Goal: Task Accomplishment & Management: Manage account settings

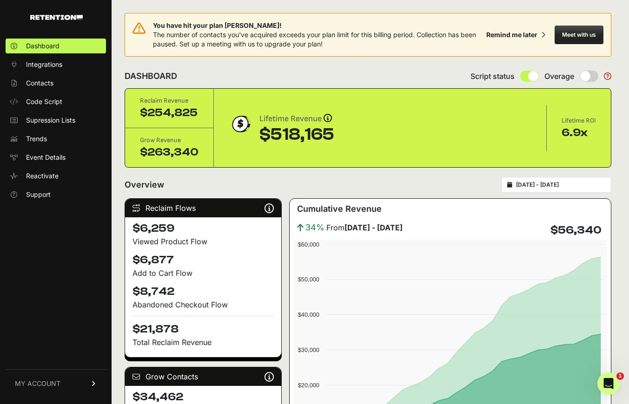
click at [77, 378] on link "MY ACCOUNT" at bounding box center [56, 383] width 100 height 28
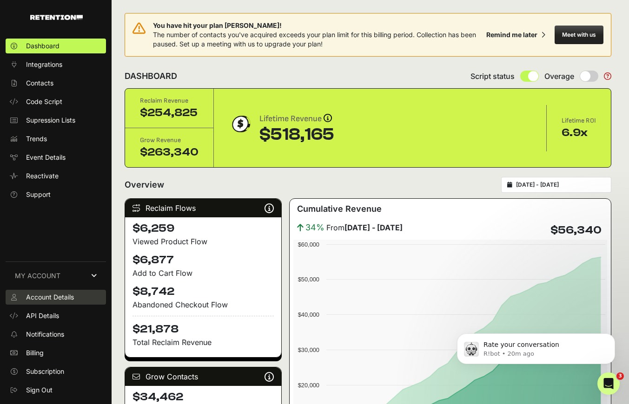
click at [52, 295] on span "Account Details" at bounding box center [50, 297] width 48 height 9
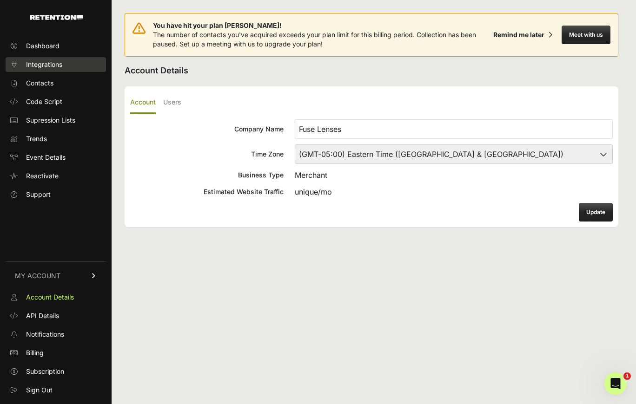
click at [42, 58] on link "Integrations" at bounding box center [56, 64] width 100 height 15
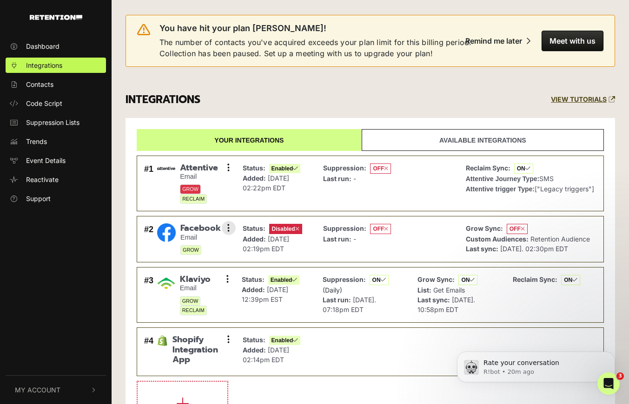
click at [279, 230] on span "Disabled" at bounding box center [285, 229] width 33 height 10
click at [195, 231] on span "Facebook" at bounding box center [200, 229] width 40 height 10
click at [220, 227] on div "#2 Facebook Email GROW Settings Sync History Enable Remove" at bounding box center [188, 239] width 92 height 36
click at [225, 227] on button at bounding box center [229, 228] width 14 height 14
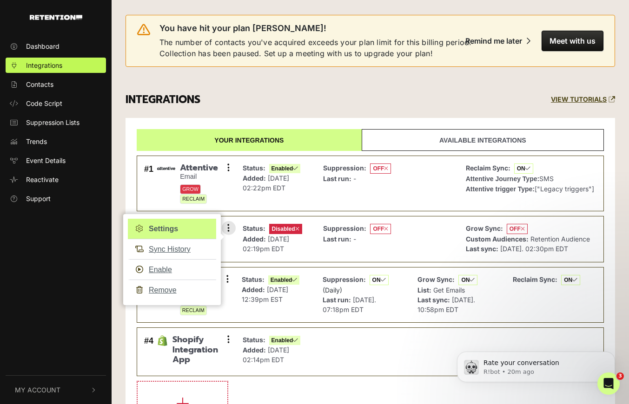
click at [165, 229] on link "Settings" at bounding box center [172, 229] width 88 height 20
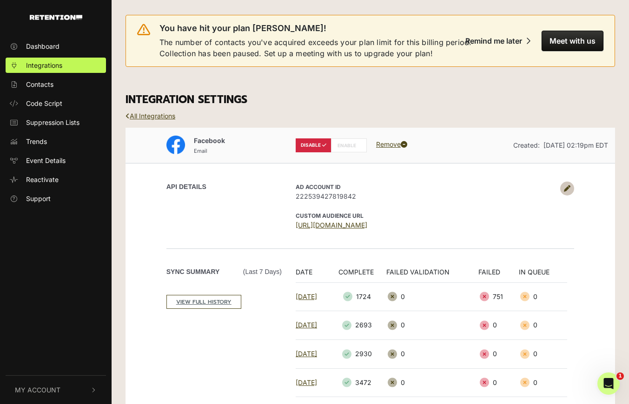
click at [342, 150] on label "ENABLE" at bounding box center [349, 145] width 36 height 14
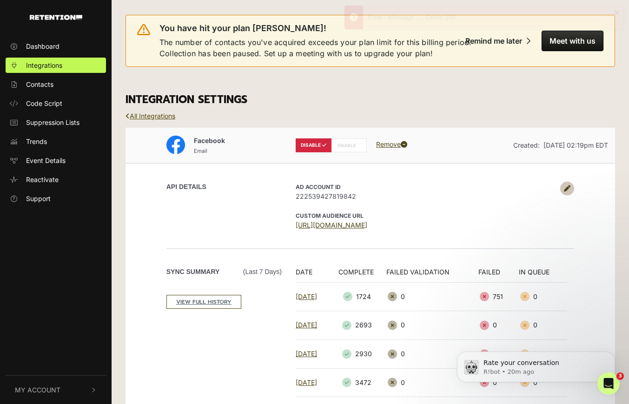
click at [149, 118] on link "All Integrations" at bounding box center [150, 116] width 50 height 8
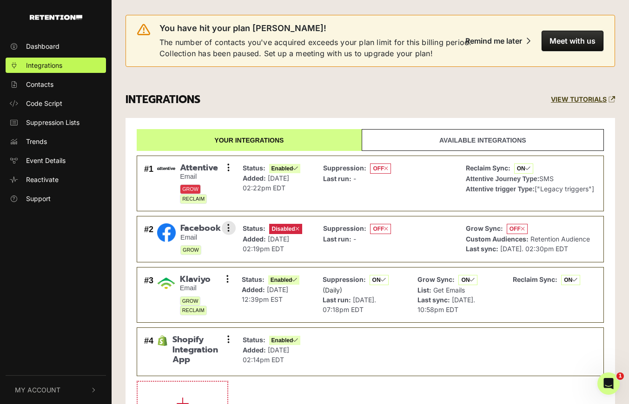
click at [236, 226] on li "#2 Facebook Email GROW Settings Sync History Enable Remove Status: Disabled Add…" at bounding box center [370, 239] width 467 height 46
click at [234, 226] on button at bounding box center [229, 228] width 14 height 14
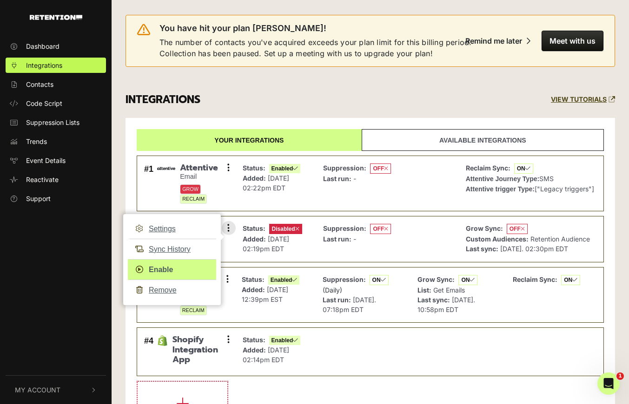
click at [164, 269] on link "Enable" at bounding box center [172, 269] width 88 height 21
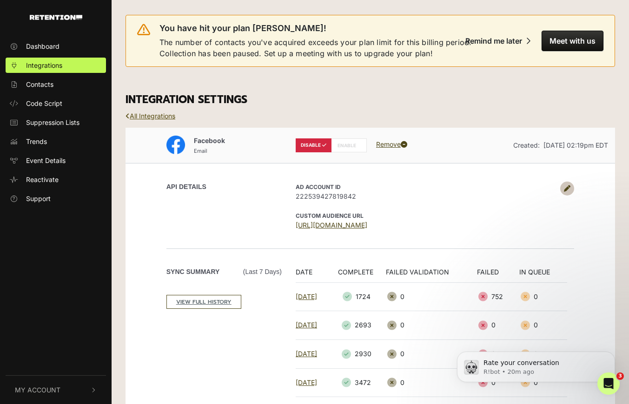
click at [158, 115] on link "All Integrations" at bounding box center [150, 116] width 50 height 8
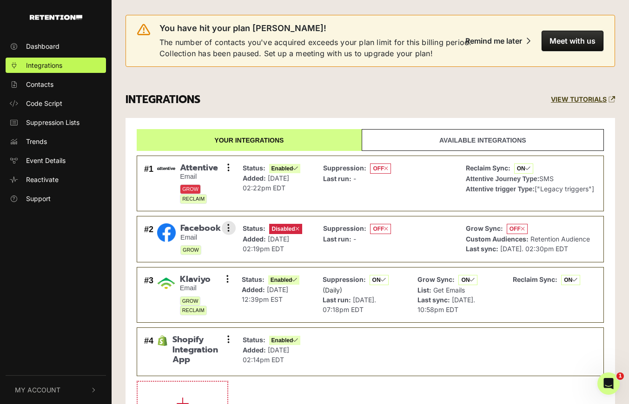
click at [380, 229] on span "OFF" at bounding box center [380, 229] width 21 height 10
click at [292, 226] on span "Disabled" at bounding box center [285, 229] width 33 height 10
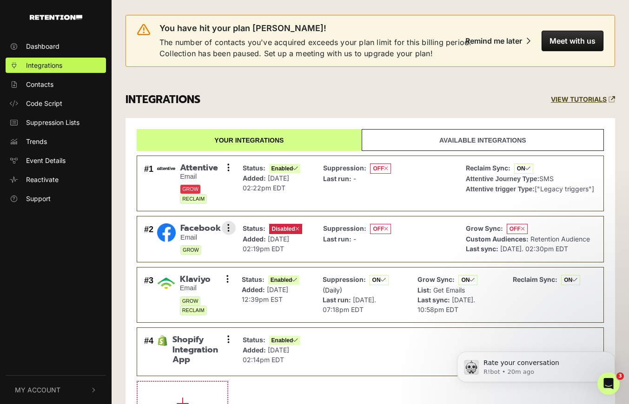
click at [302, 229] on p "Status: Disabled" at bounding box center [272, 229] width 59 height 11
click at [299, 230] on icon at bounding box center [297, 229] width 4 height 6
click at [299, 229] on icon at bounding box center [297, 229] width 4 height 6
click at [230, 229] on button at bounding box center [229, 228] width 14 height 14
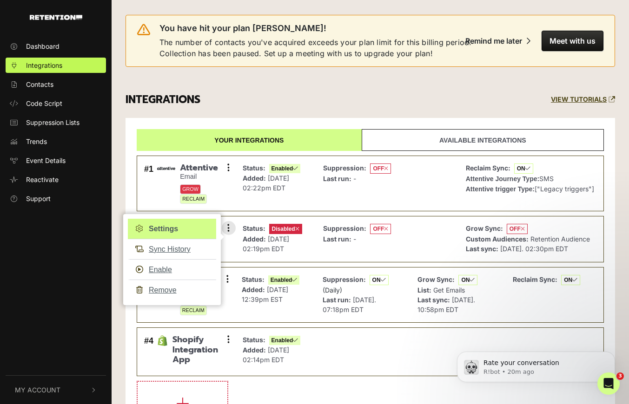
click at [160, 229] on link "Settings" at bounding box center [172, 229] width 88 height 20
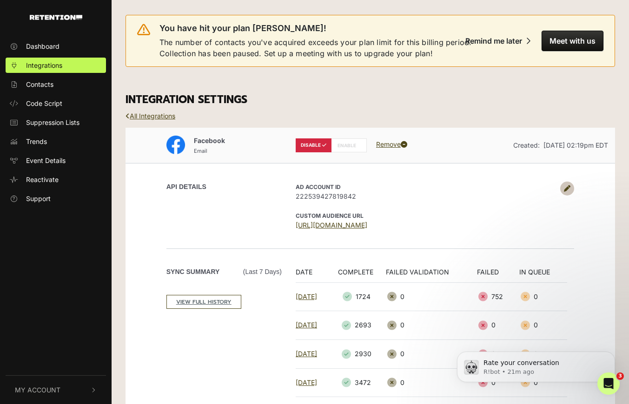
click at [567, 190] on icon at bounding box center [567, 188] width 7 height 7
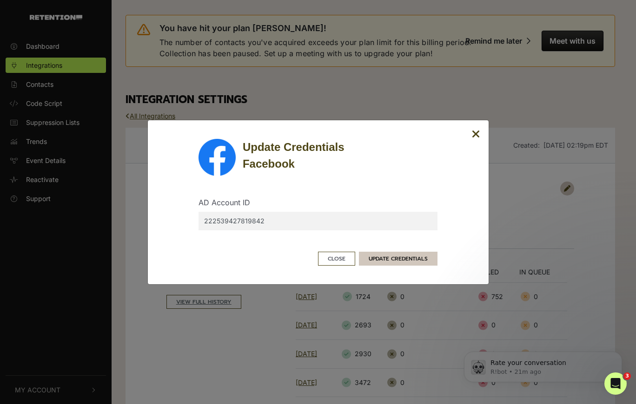
click at [391, 255] on button "UPDATE CREDENTIALS" at bounding box center [398, 259] width 79 height 14
click at [419, 259] on button "UPDATE CREDENTIALS" at bounding box center [398, 259] width 79 height 14
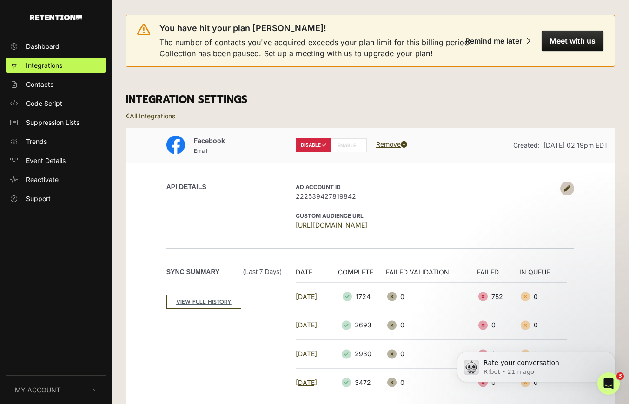
click at [555, 187] on div "AD Account ID 222539427819842 CUSTOM AUDIENCE URL https://business.facebook.com…" at bounding box center [431, 206] width 285 height 48
click at [562, 188] on link at bounding box center [567, 189] width 14 height 14
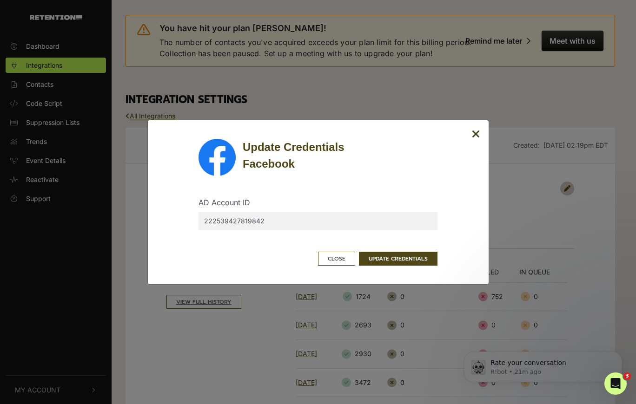
click at [386, 222] on input "222539427819842" at bounding box center [317, 221] width 239 height 19
click at [404, 255] on button "UPDATE CREDENTIALS" at bounding box center [398, 259] width 79 height 14
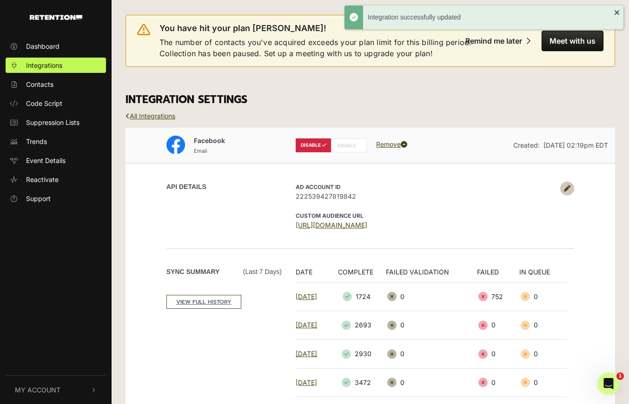
click at [340, 139] on label "ENABLE" at bounding box center [349, 145] width 36 height 14
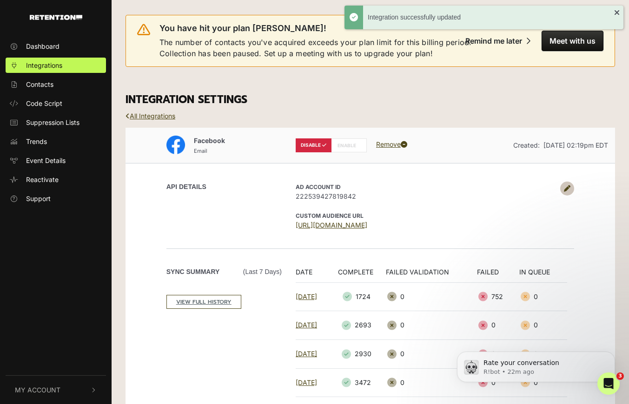
radio input "false"
radio input "true"
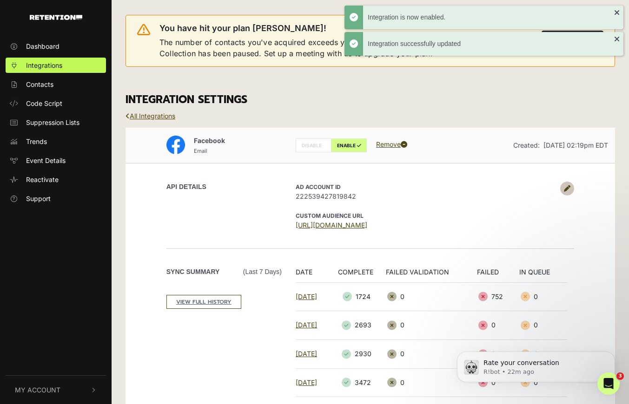
click at [162, 117] on link "All Integrations" at bounding box center [150, 116] width 50 height 8
